Goal: Book appointment/travel/reservation

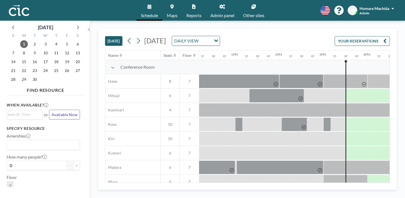
scroll to position [0, 547]
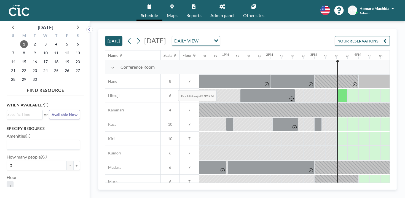
click at [338, 89] on div at bounding box center [342, 96] width 9 height 14
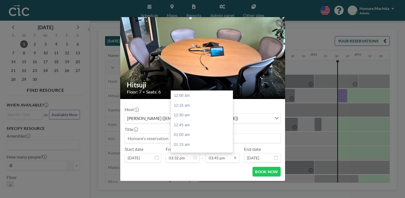
scroll to position [555, 0]
click at [218, 153] on input "03:45 pm" at bounding box center [223, 157] width 34 height 9
click at [199, 184] on div "04:30 pm" at bounding box center [203, 189] width 65 height 10
type input "04:30 pm"
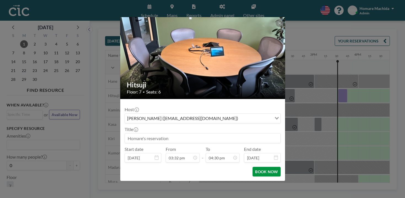
click at [257, 167] on button "BOOK NOW" at bounding box center [267, 172] width 28 height 10
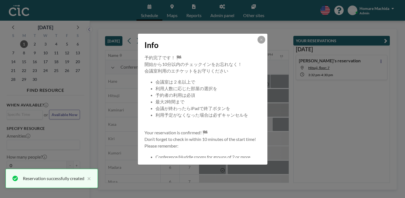
click at [254, 53] on div "Info" at bounding box center [203, 44] width 130 height 21
click at [258, 44] on div at bounding box center [262, 40] width 8 height 8
click at [258, 44] on button at bounding box center [262, 40] width 8 height 8
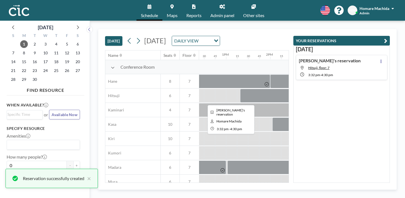
click at [338, 89] on div at bounding box center [359, 96] width 43 height 14
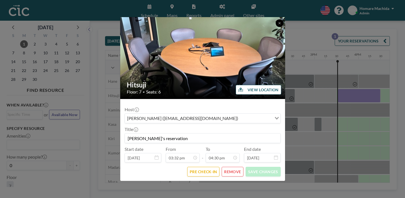
click at [276, 27] on button at bounding box center [280, 23] width 8 height 8
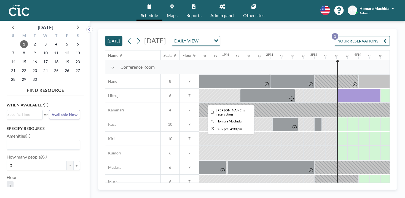
click at [338, 89] on div at bounding box center [359, 96] width 43 height 14
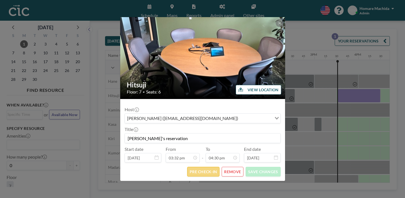
click at [197, 167] on button "PRE CHECK-IN" at bounding box center [203, 172] width 32 height 10
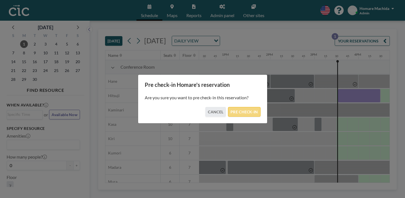
click at [237, 108] on button "PRE CHECK-IN" at bounding box center [244, 112] width 32 height 10
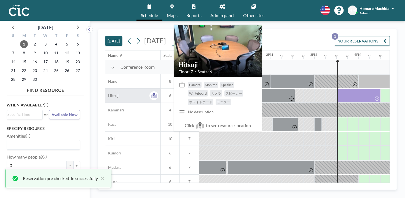
click at [109, 89] on div "Hitsuji" at bounding box center [132, 96] width 55 height 14
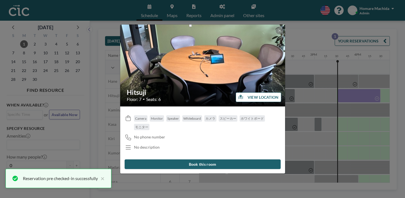
click at [114, 71] on div "Hitsuji Floor: 7 • Seats: 6 VIEW LOCATION Camera Monitor Speaker Whiteboard カメラ…" at bounding box center [202, 99] width 405 height 198
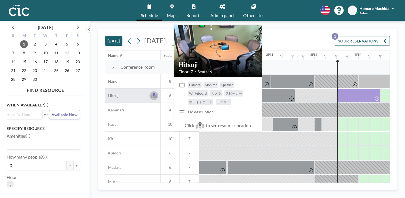
click at [153, 93] on icon at bounding box center [154, 94] width 2 height 3
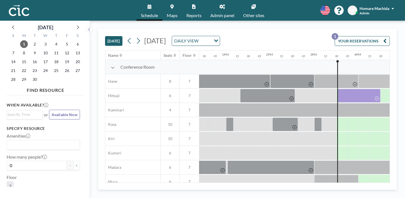
scroll to position [0, 547]
